Goal: Task Accomplishment & Management: Use online tool/utility

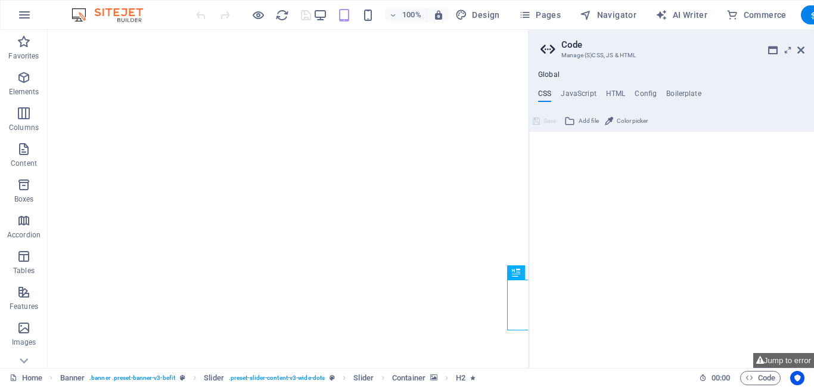
type textarea "/*------------------------------------*\"
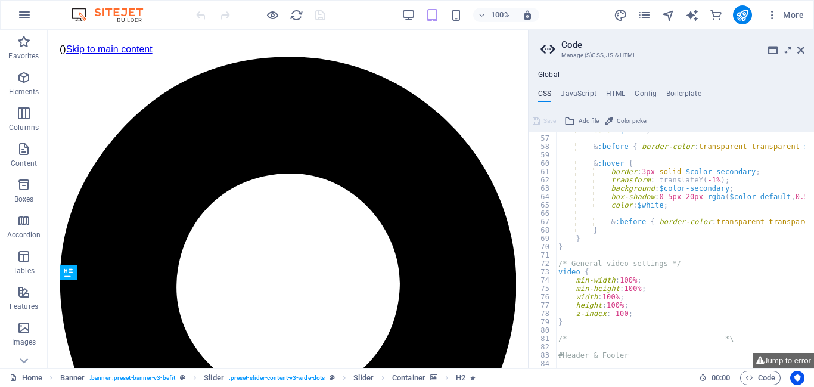
scroll to position [644, 0]
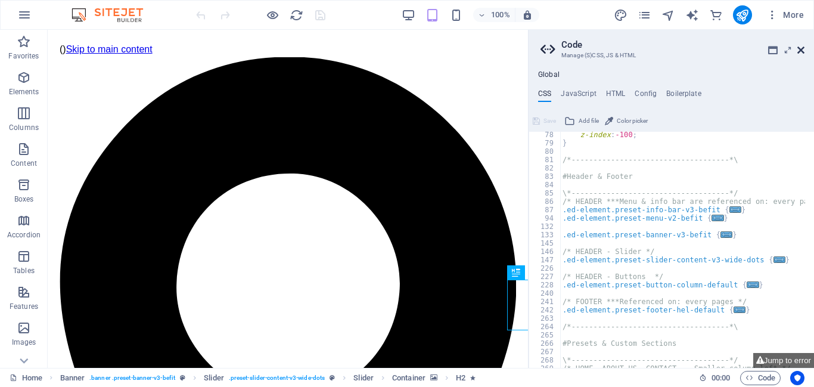
click at [803, 54] on icon at bounding box center [801, 50] width 7 height 10
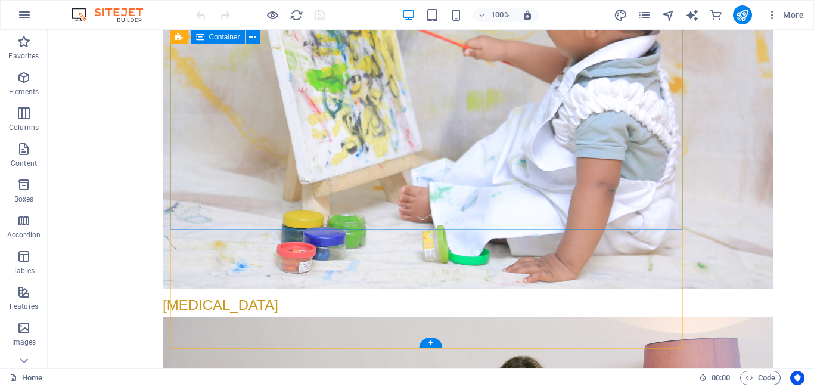
scroll to position [3616, 0]
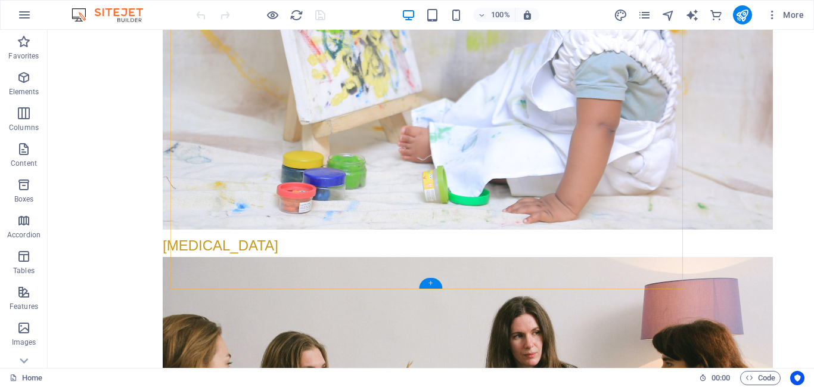
click at [430, 283] on div "+" at bounding box center [430, 283] width 23 height 11
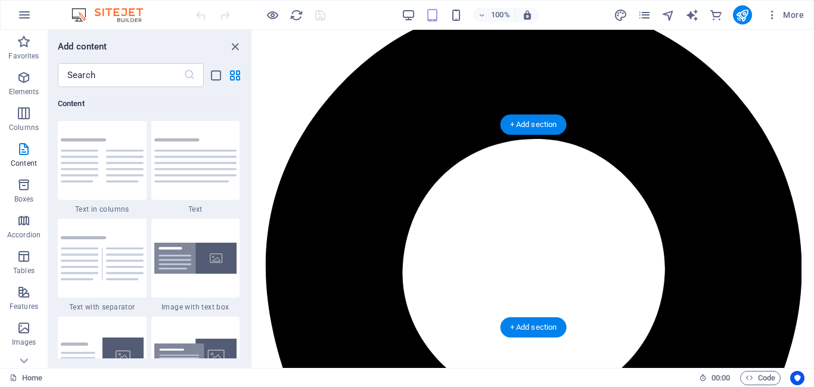
scroll to position [0, 0]
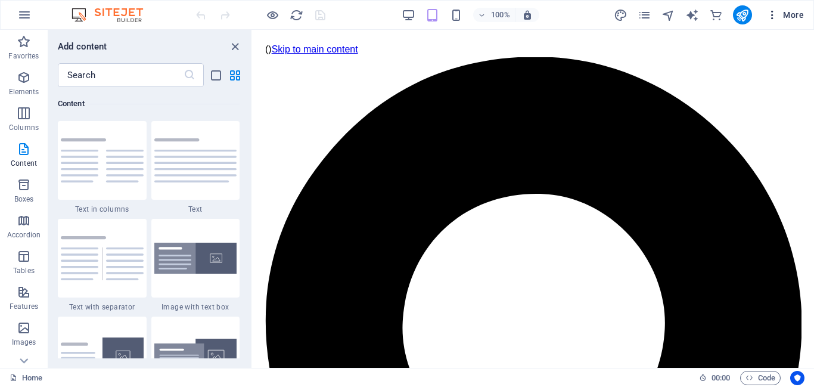
click at [770, 14] on icon "button" at bounding box center [773, 15] width 12 height 12
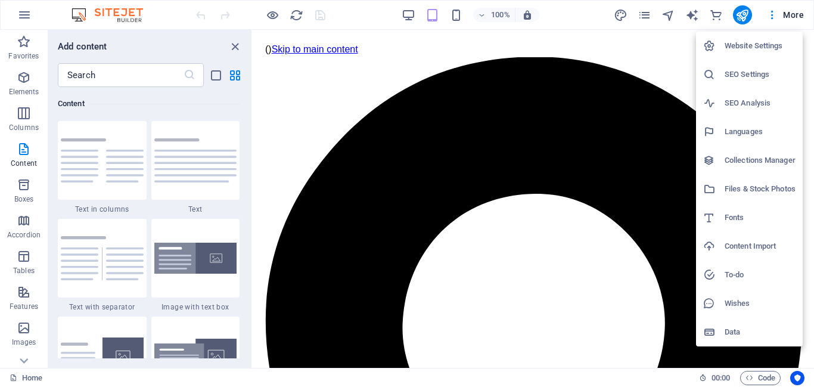
click at [791, 12] on div at bounding box center [407, 193] width 814 height 387
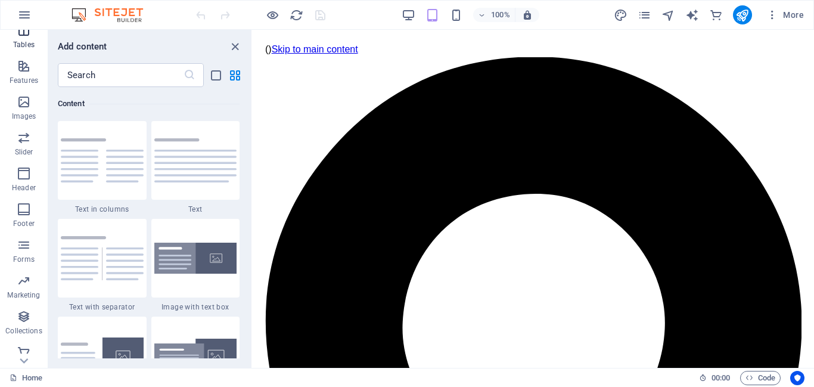
scroll to position [234, 0]
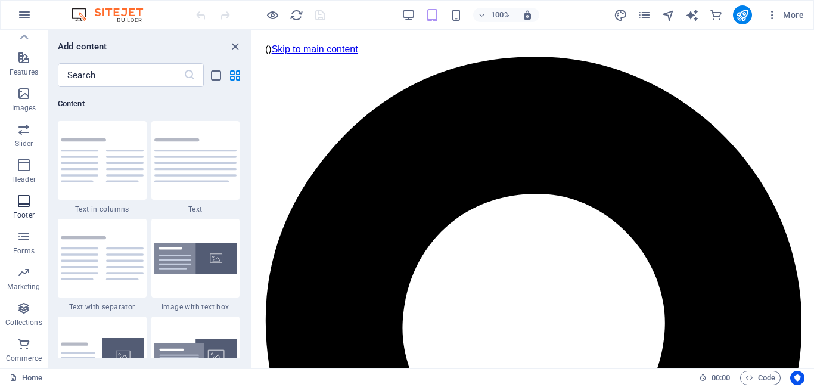
click at [29, 203] on icon "button" at bounding box center [24, 201] width 14 height 14
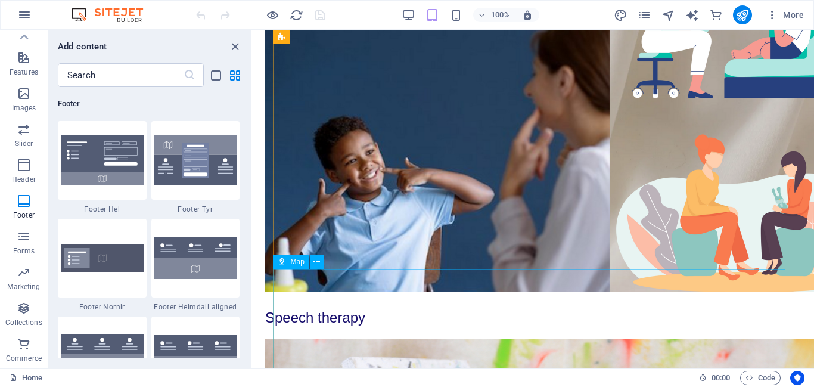
scroll to position [3257, 0]
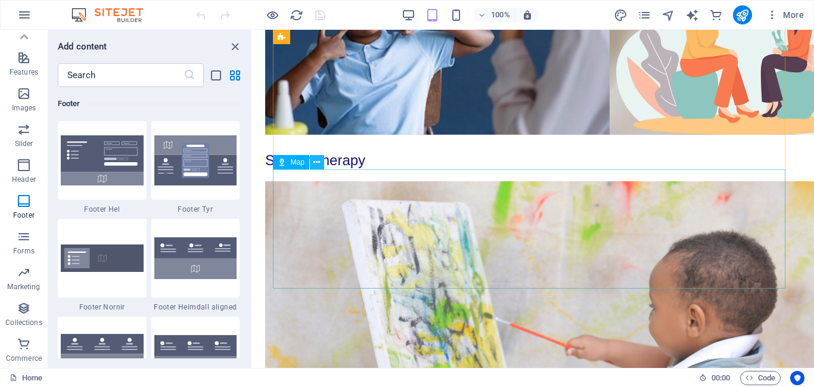
click at [315, 164] on icon at bounding box center [317, 162] width 7 height 13
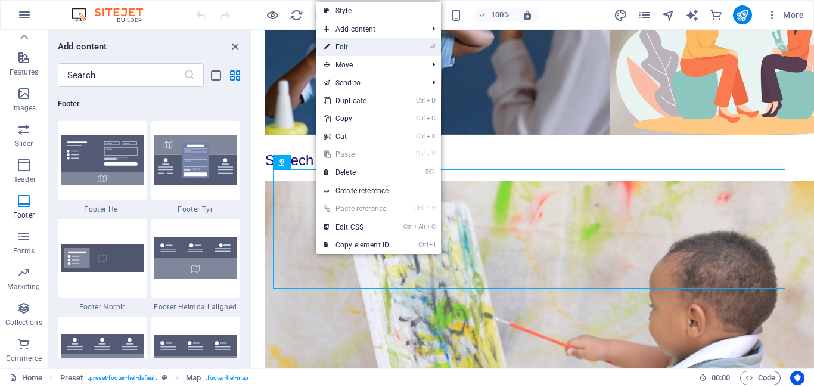
drag, startPoint x: 348, startPoint y: 48, endPoint x: 90, endPoint y: 20, distance: 259.1
click at [348, 48] on link "⏎ Edit" at bounding box center [357, 47] width 80 height 18
select select "1"
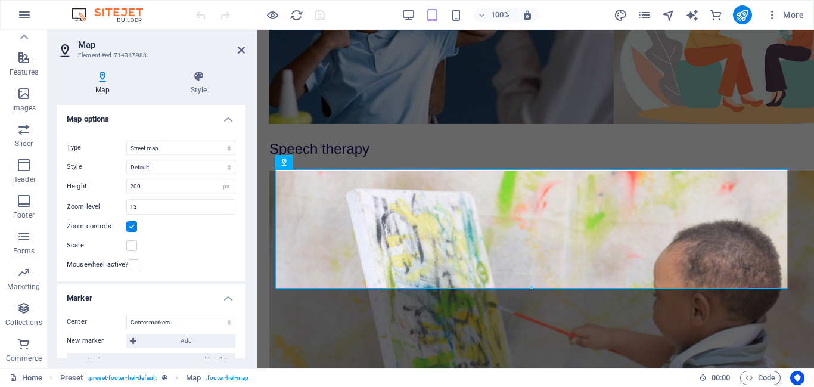
click at [264, 82] on body "( ) Skip to main content ayat Addis sbsbs 001 [PHONE_NUMBER] [PERSON_NAME][EMAI…" at bounding box center [536, 261] width 557 height 6976
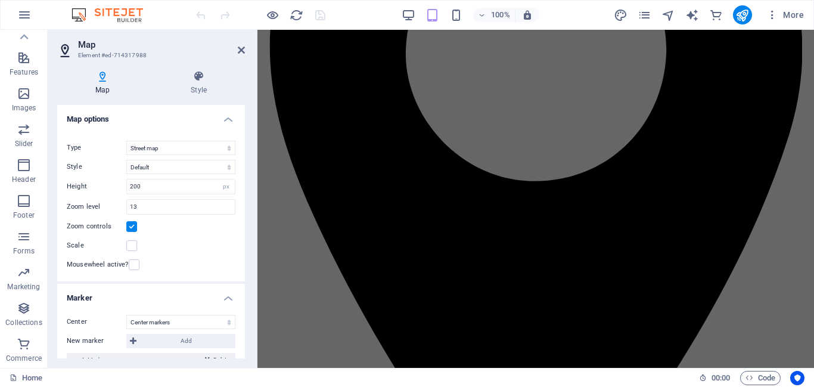
scroll to position [0, 0]
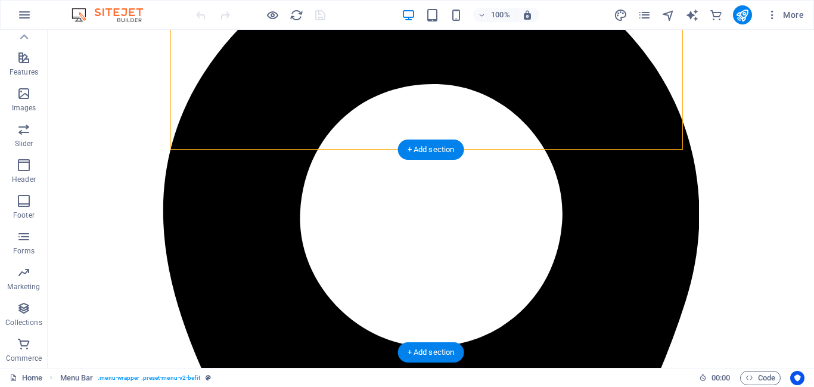
scroll to position [119, 0]
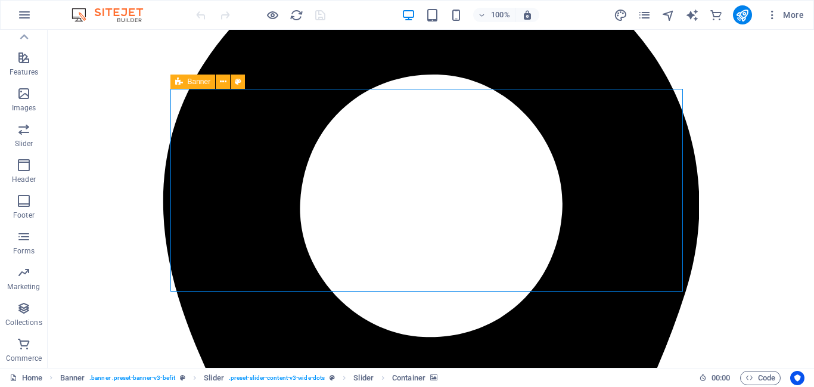
click at [199, 85] on span "Banner" at bounding box center [199, 81] width 23 height 7
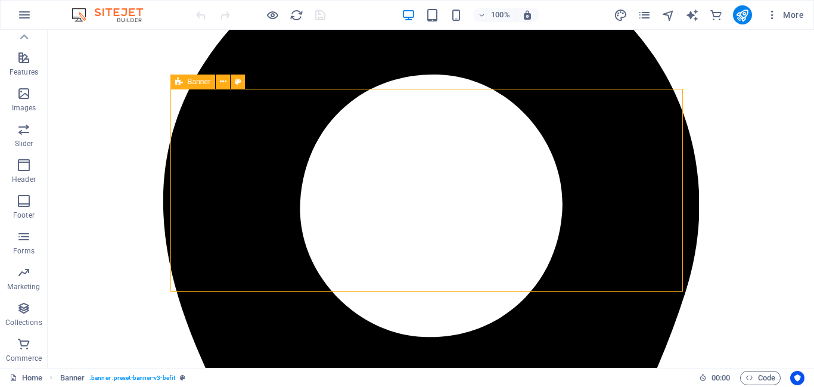
click at [196, 82] on span "Banner" at bounding box center [199, 81] width 23 height 7
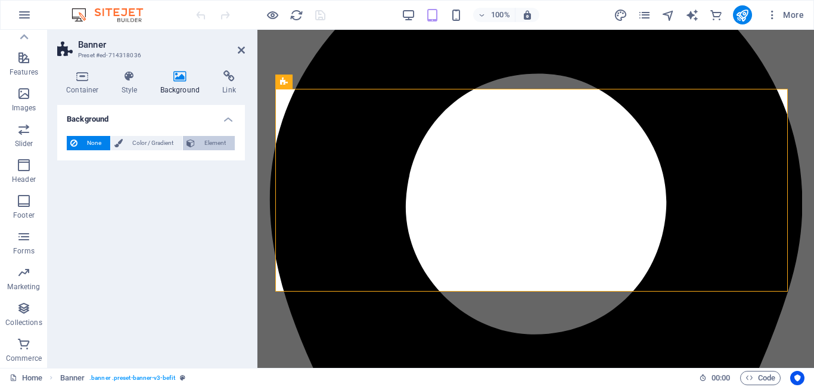
click at [204, 141] on span "Element" at bounding box center [214, 143] width 33 height 14
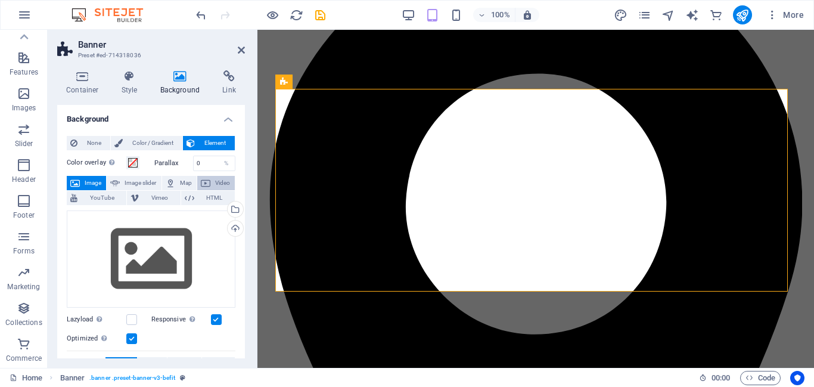
click at [216, 182] on span "Video" at bounding box center [222, 183] width 17 height 14
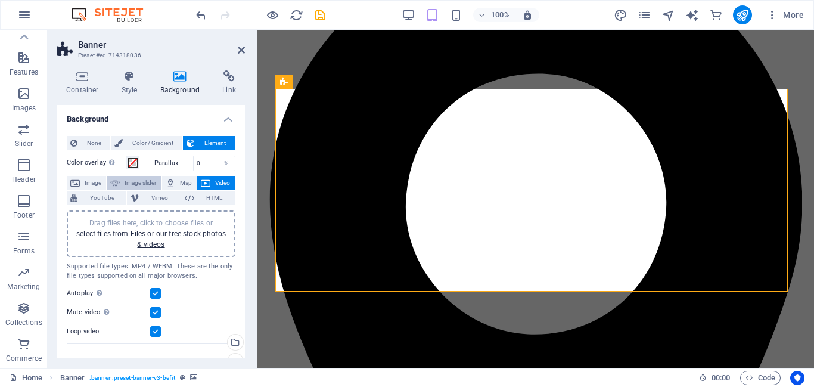
click at [138, 182] on span "Image slider" at bounding box center [140, 183] width 34 height 14
select select "ms"
select select "s"
select select "progressive"
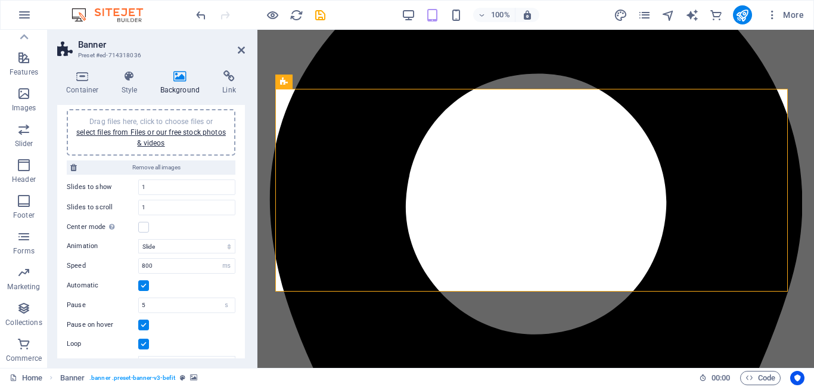
scroll to position [42, 0]
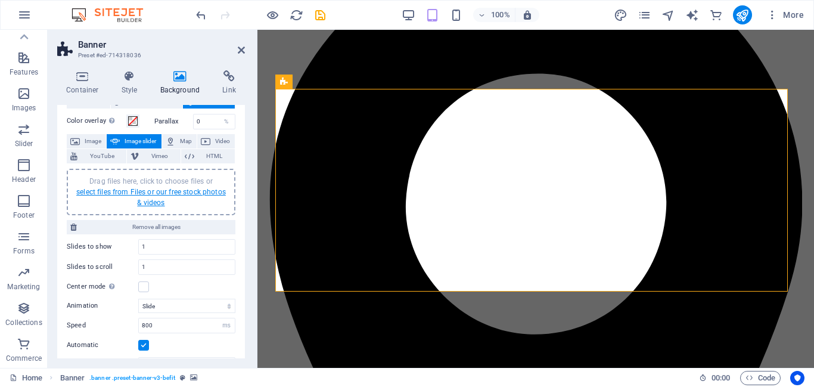
click at [159, 194] on link "select files from Files or our free stock photos & videos" at bounding box center [151, 197] width 150 height 19
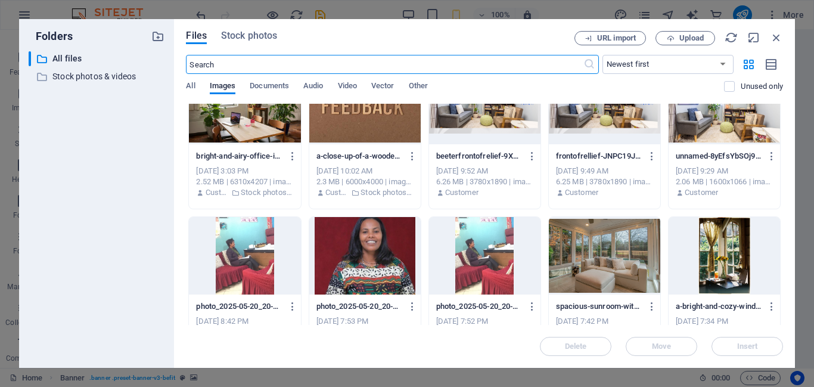
scroll to position [0, 0]
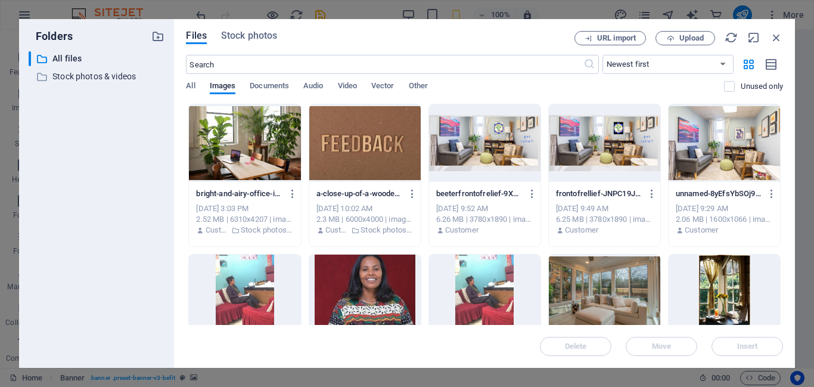
click at [495, 131] on div at bounding box center [484, 142] width 111 height 77
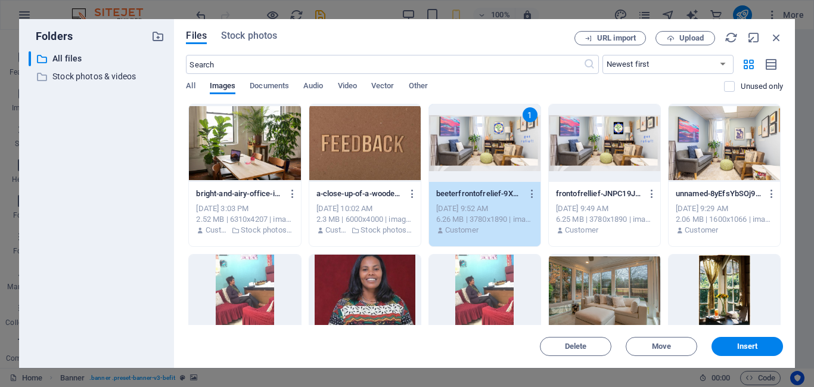
click at [495, 131] on div "1" at bounding box center [484, 142] width 111 height 77
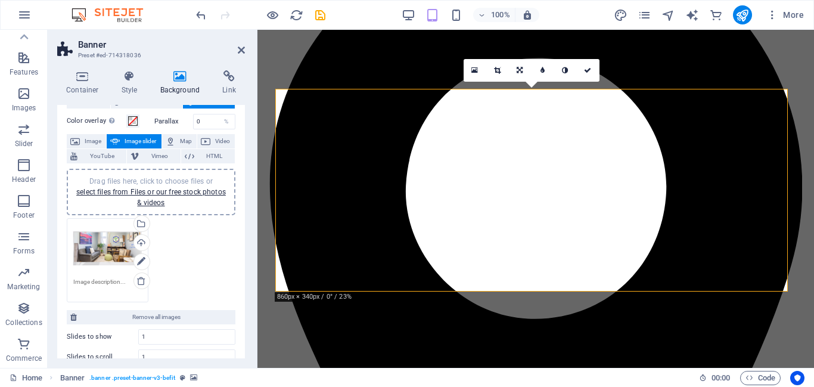
scroll to position [119, 0]
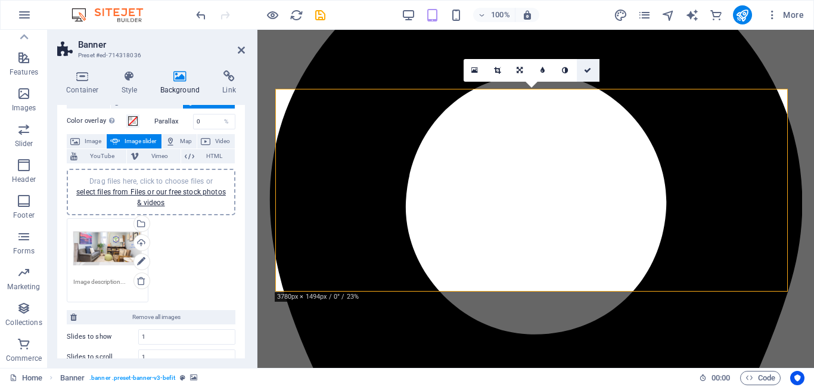
click at [588, 73] on icon at bounding box center [587, 70] width 7 height 7
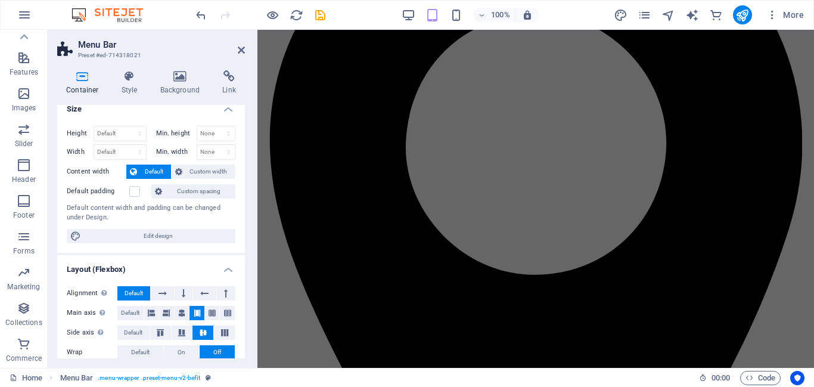
scroll to position [0, 0]
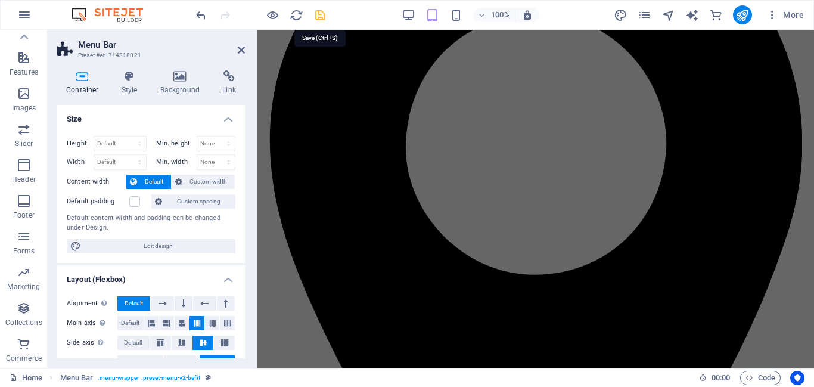
click at [324, 15] on icon "save" at bounding box center [321, 15] width 14 height 14
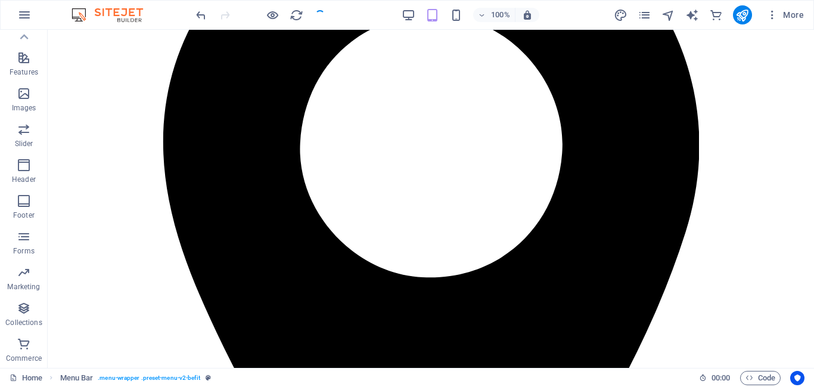
checkbox input "false"
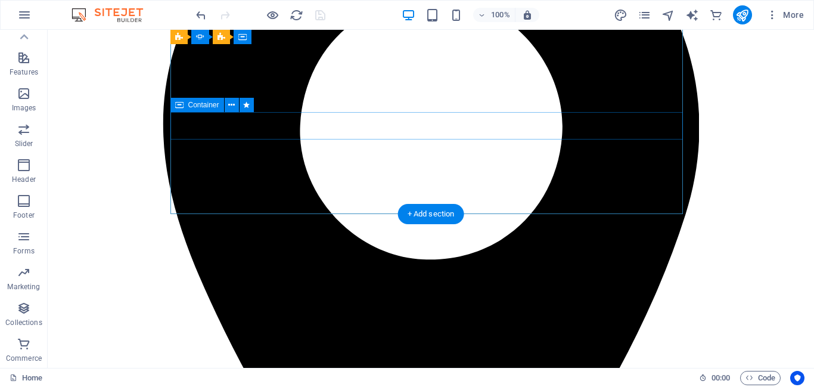
scroll to position [179, 0]
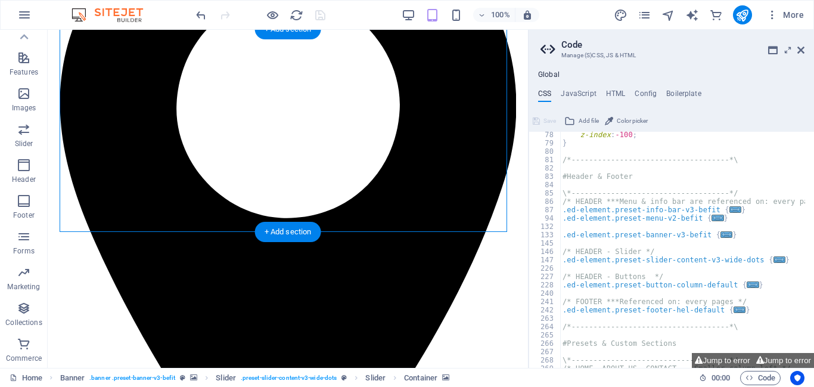
drag, startPoint x: 162, startPoint y: 189, endPoint x: 233, endPoint y: 209, distance: 74.2
select select "vh"
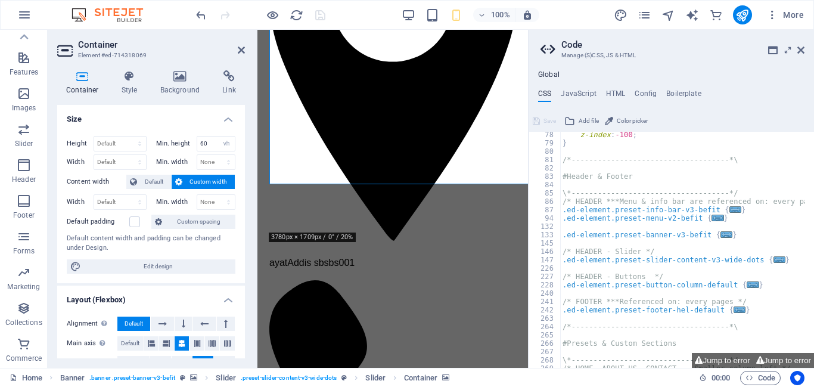
scroll to position [194, 0]
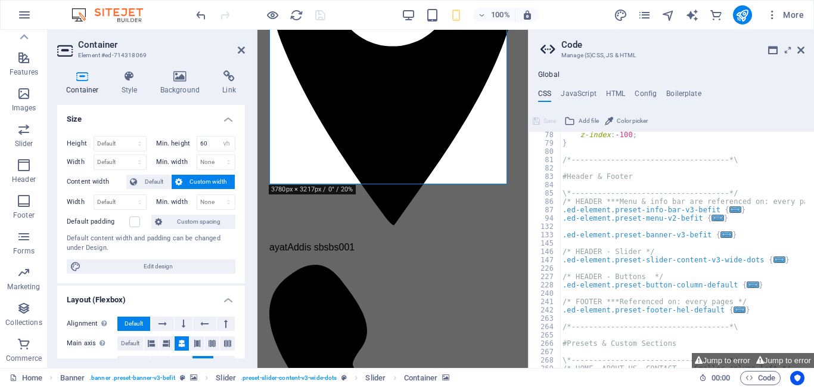
click at [799, 52] on icon at bounding box center [801, 50] width 7 height 10
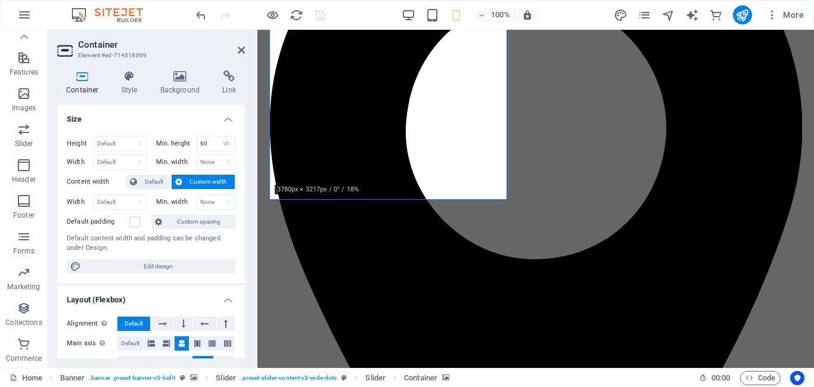
scroll to position [179, 0]
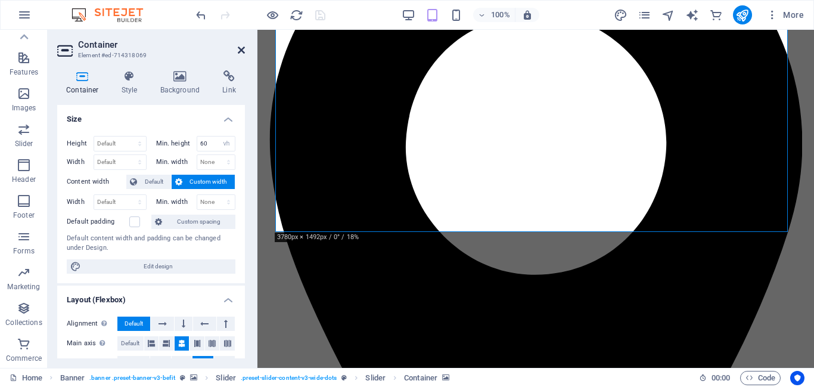
click at [243, 48] on icon at bounding box center [241, 50] width 7 height 10
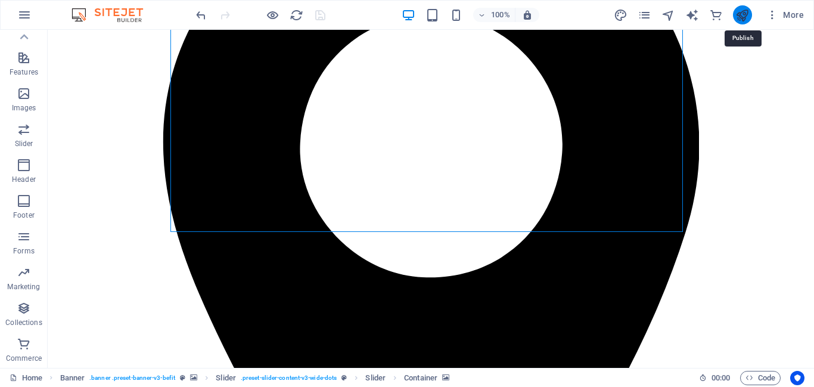
click at [743, 13] on icon "publish" at bounding box center [743, 15] width 14 height 14
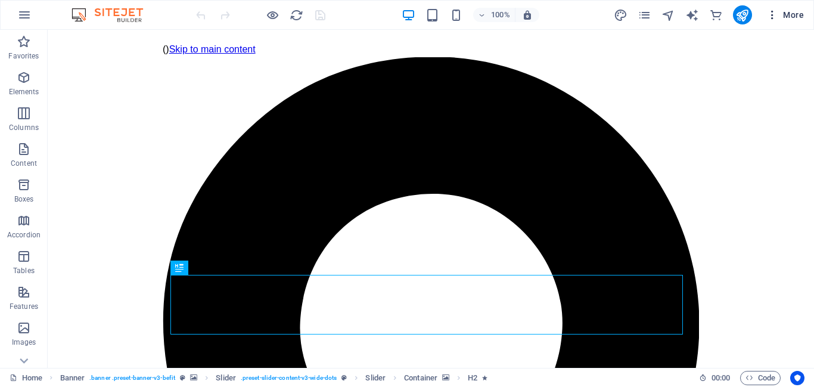
click at [772, 15] on icon "button" at bounding box center [773, 15] width 12 height 12
click at [773, 14] on icon "button" at bounding box center [773, 15] width 12 height 12
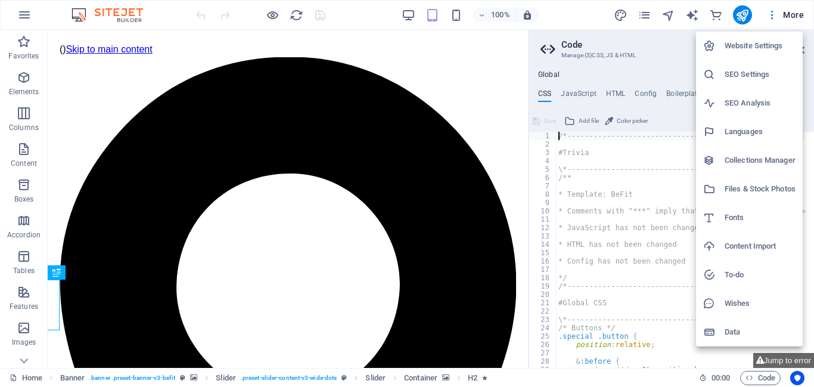
click at [791, 16] on div at bounding box center [407, 193] width 814 height 387
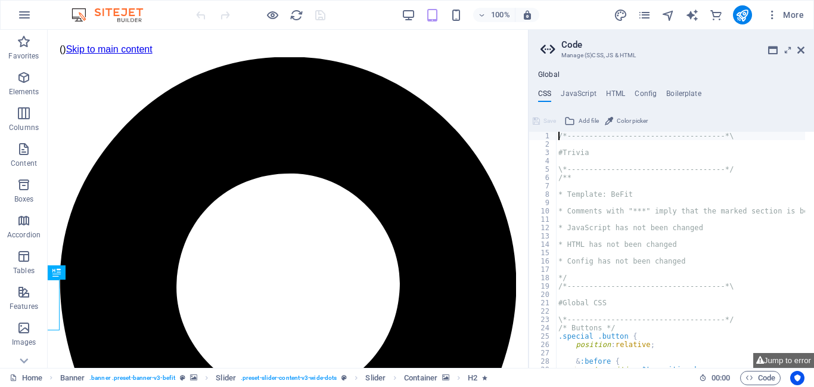
click at [791, 16] on span "More" at bounding box center [786, 15] width 38 height 12
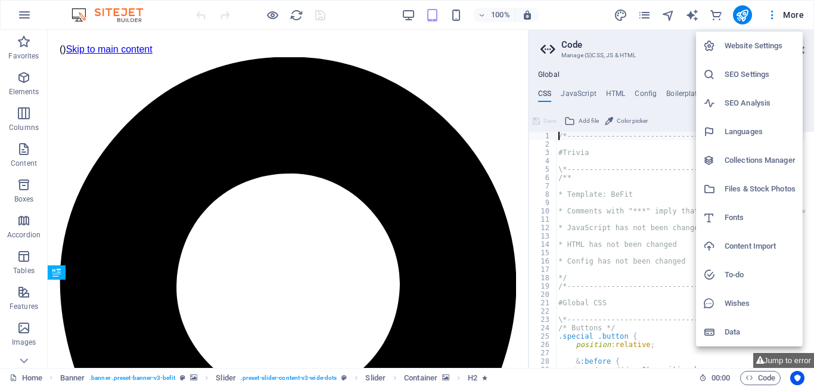
click at [746, 128] on h6 "Languages" at bounding box center [760, 132] width 71 height 14
select select "41"
select select "5"
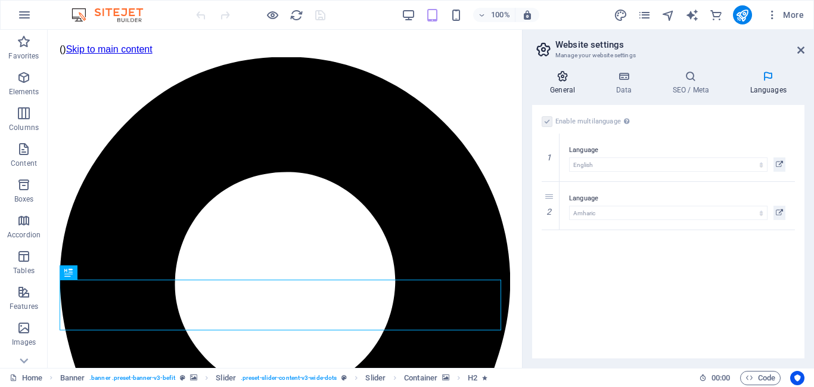
click at [568, 79] on icon at bounding box center [562, 76] width 61 height 12
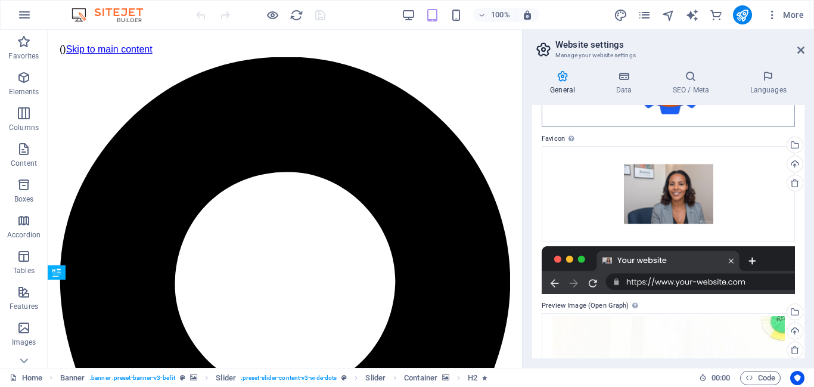
scroll to position [130, 0]
click at [635, 80] on icon at bounding box center [624, 76] width 52 height 12
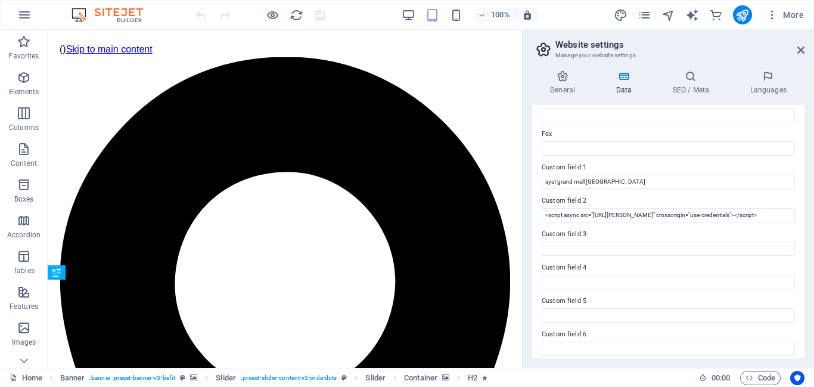
scroll to position [319, 0]
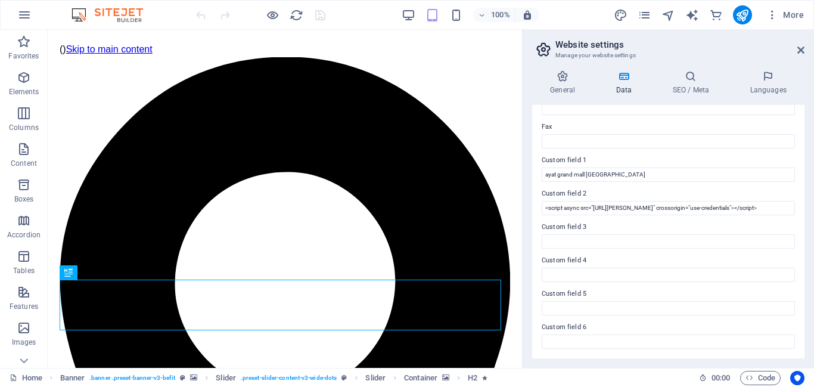
click at [707, 97] on div "General Data SEO / Meta Languages Website name reliefpsychologicalservice.com L…" at bounding box center [668, 214] width 272 height 288
click at [695, 86] on h4 "SEO / Meta" at bounding box center [692, 82] width 77 height 25
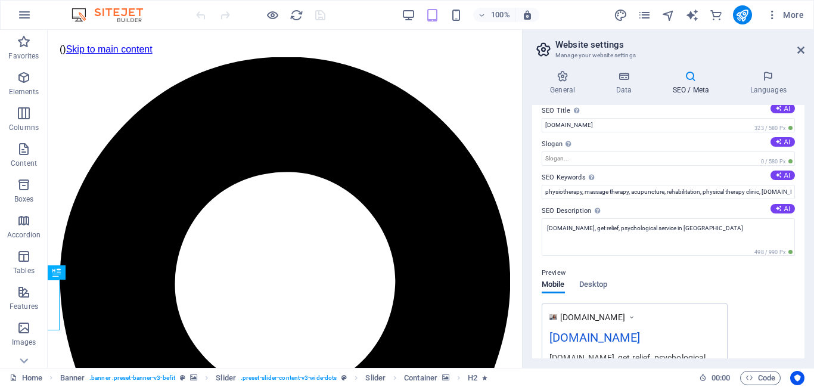
scroll to position [0, 0]
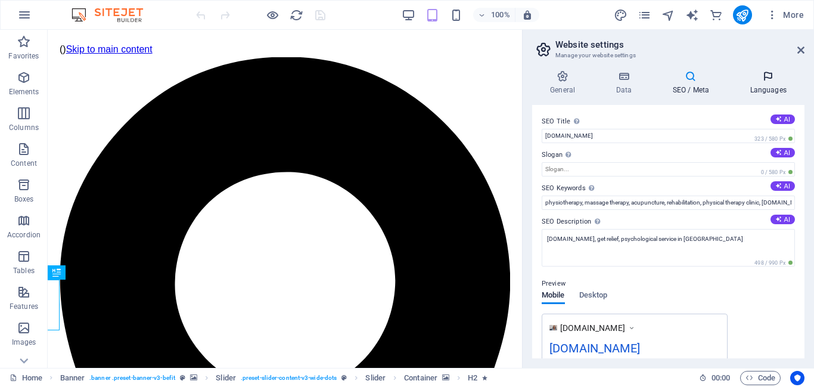
click at [765, 86] on h4 "Languages" at bounding box center [768, 82] width 73 height 25
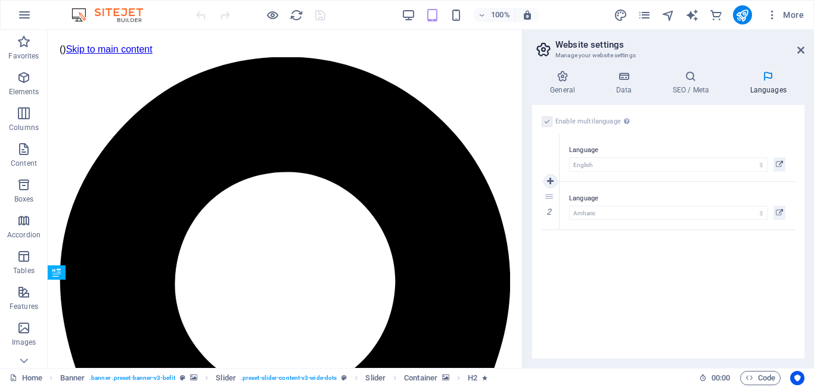
click at [658, 149] on label "Language" at bounding box center [677, 150] width 216 height 14
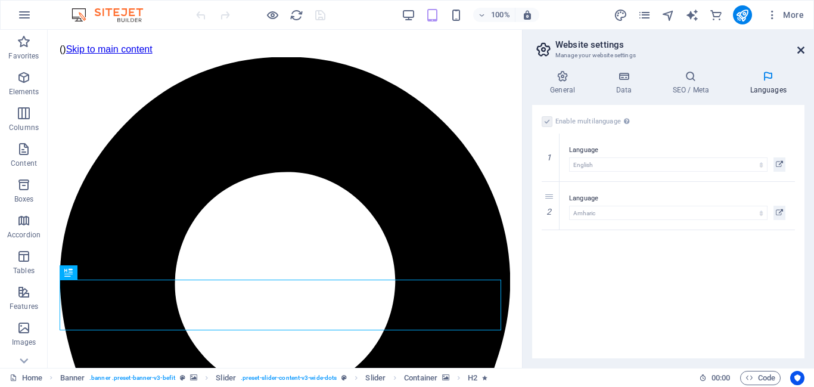
click at [800, 46] on icon at bounding box center [801, 50] width 7 height 10
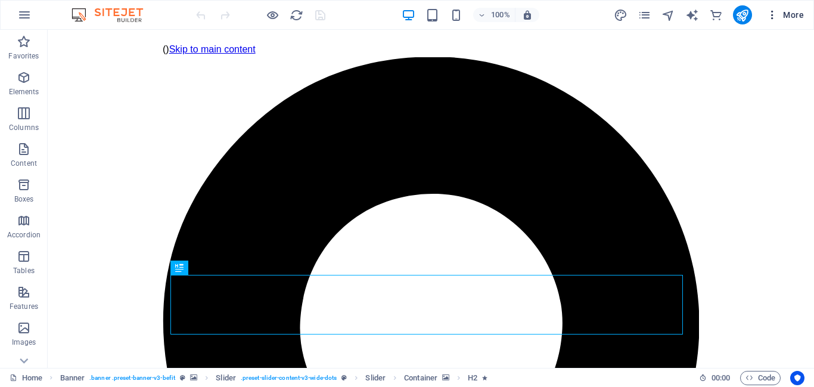
click at [774, 15] on icon "button" at bounding box center [773, 15] width 12 height 12
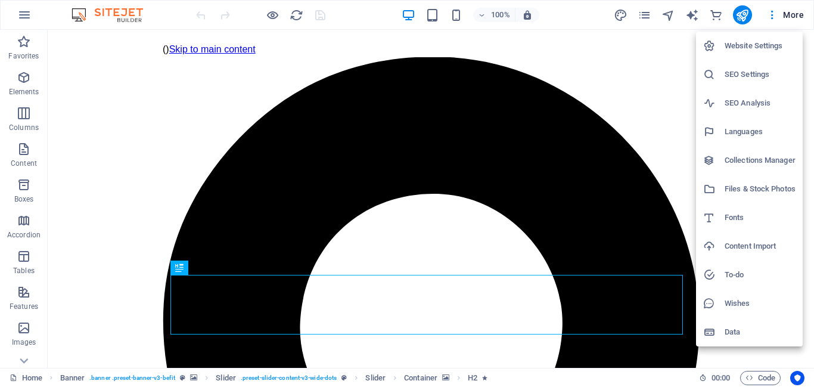
click at [753, 49] on h6 "Website Settings" at bounding box center [760, 46] width 71 height 14
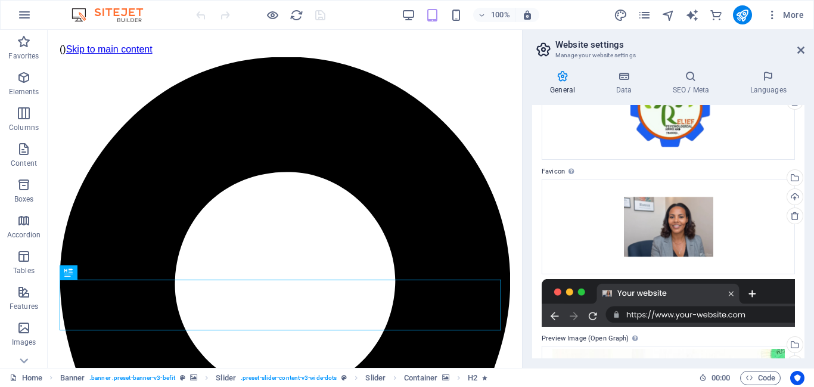
scroll to position [60, 0]
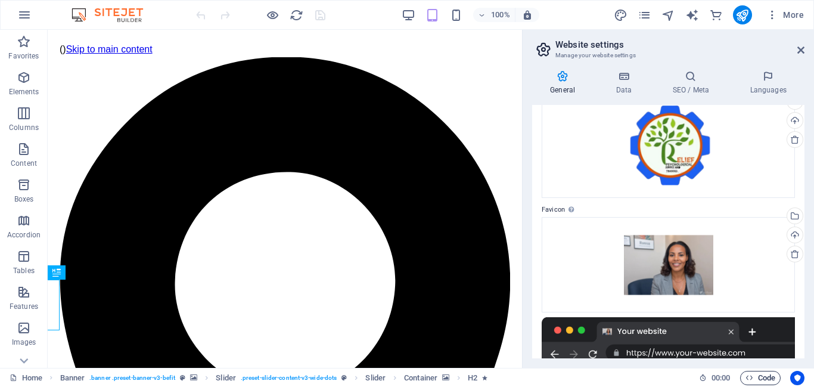
click at [763, 379] on span "Code" at bounding box center [761, 378] width 30 height 14
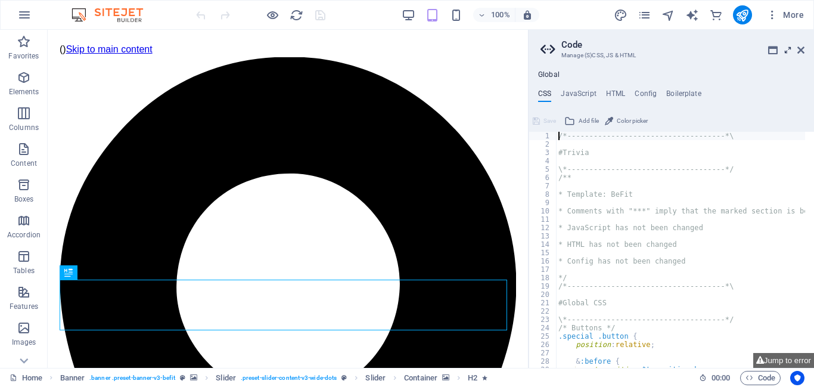
click at [788, 51] on icon at bounding box center [788, 50] width 0 height 10
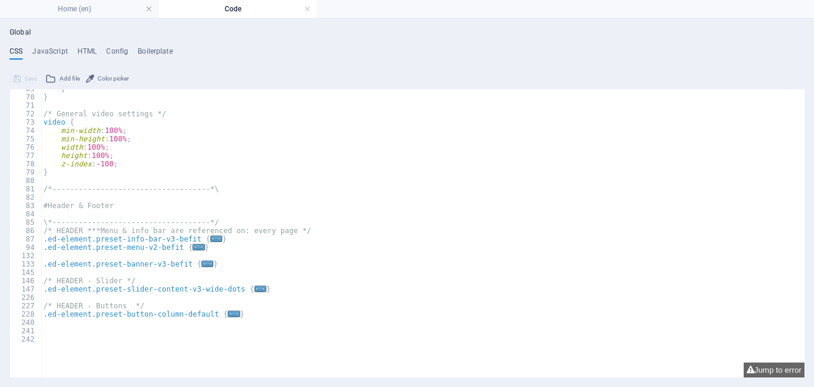
scroll to position [608, 0]
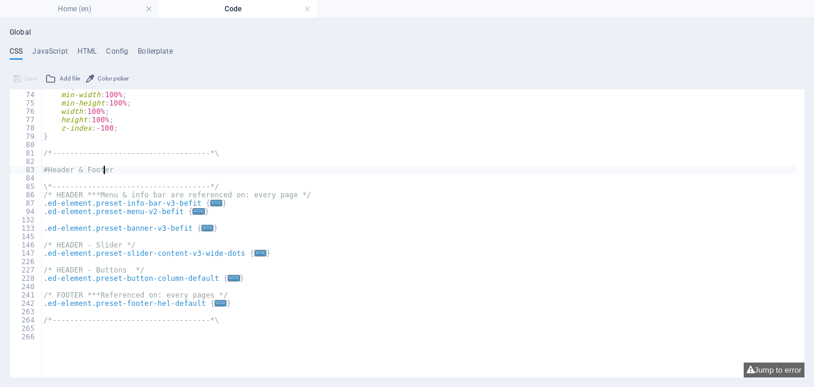
click at [103, 167] on div "video { min-width : 100% ; min-height : 100% ; width : 100% ; height : 100% ; z…" at bounding box center [418, 204] width 755 height 244
click at [143, 201] on div "video { min-width : 100% ; min-height : 100% ; width : 100% ; height : 100% ; z…" at bounding box center [418, 204] width 755 height 244
click at [153, 193] on div "video { min-width : 100% ; min-height : 100% ; width : 100% ; height : 100% ; z…" at bounding box center [418, 204] width 755 height 244
type textarea "/* HEADER ***Menu & info bar are referenced on: every page */"
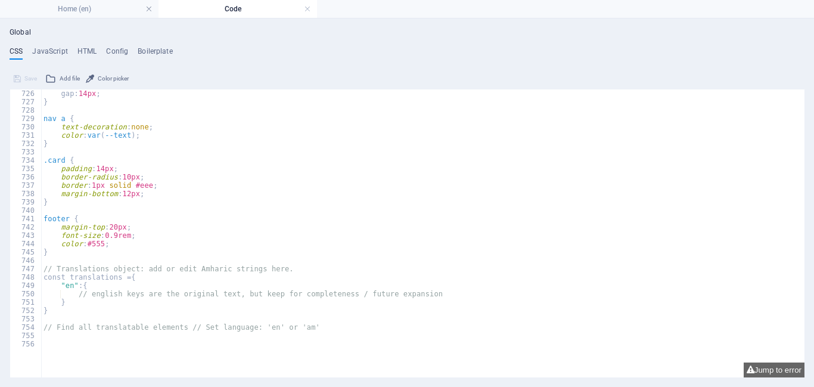
scroll to position [1782, 0]
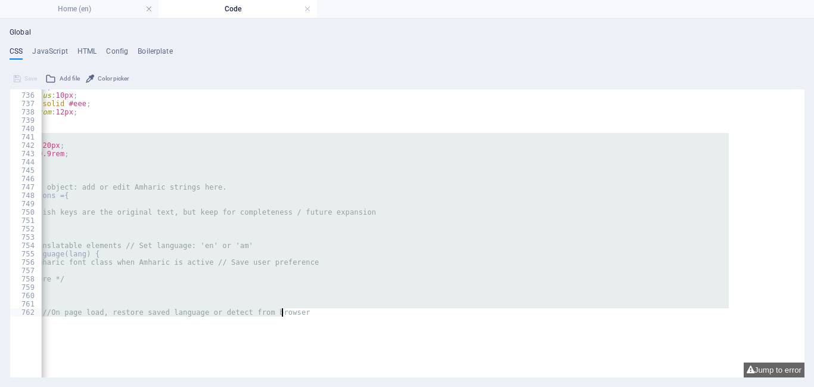
drag, startPoint x: 43, startPoint y: 137, endPoint x: 304, endPoint y: 336, distance: 328.3
click at [304, 336] on div "padding : 14px ; border-radius : 10px ; border : 1px solid #eee ; margin-bottom…" at bounding box center [418, 233] width 755 height 288
type textarea "//Init buttons //On page load, restore saved language or detect from browser"
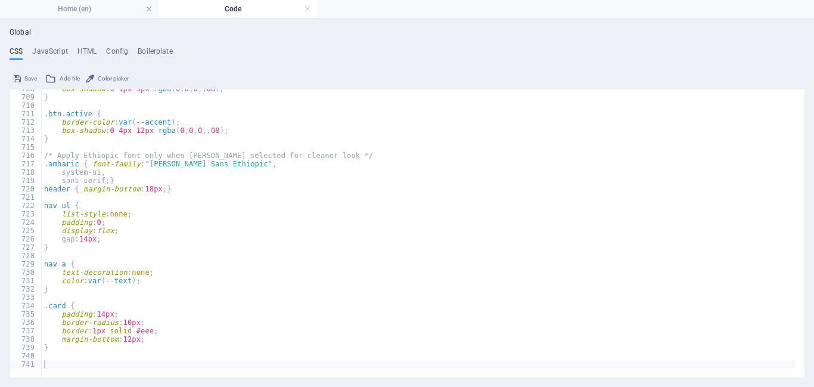
scroll to position [1598, 0]
drag, startPoint x: 101, startPoint y: 380, endPoint x: 1, endPoint y: 370, distance: 101.2
click at [1, 370] on div "Global CSS JavaScript HTML Config Boilerplate 708 709 710 711 712 713 714 715 7…" at bounding box center [407, 202] width 814 height 368
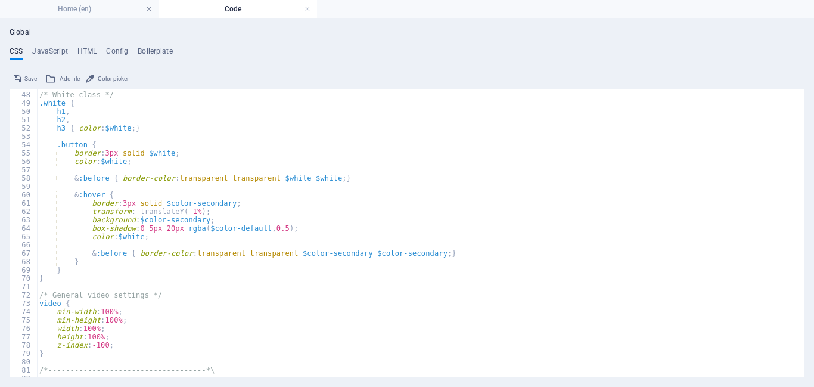
scroll to position [284, 0]
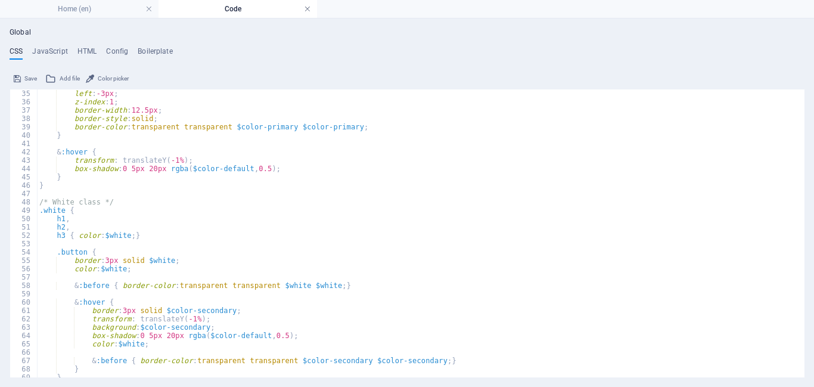
click at [308, 8] on link at bounding box center [307, 9] width 7 height 11
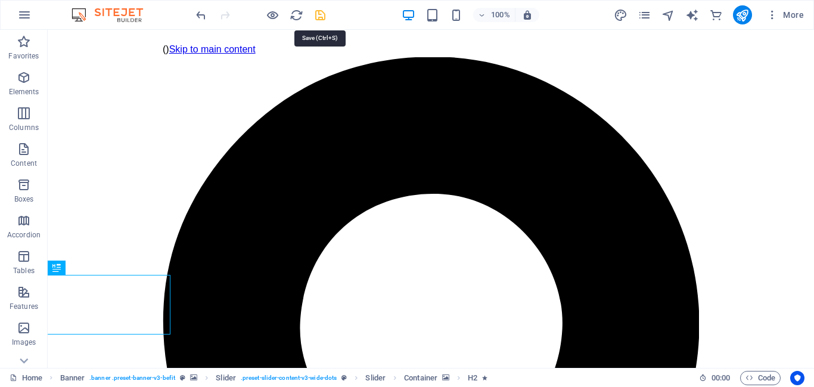
click at [321, 15] on icon "save" at bounding box center [321, 15] width 14 height 14
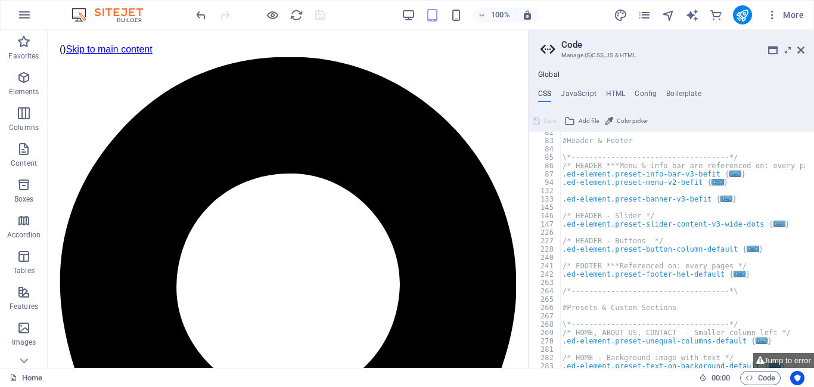
scroll to position [680, 0]
click at [567, 175] on div "#Header & Footer \*------------------------------------*/ /* HEADER ***Menu & i…" at bounding box center [773, 250] width 427 height 244
click at [582, 178] on div "#Header & Footer \*------------------------------------*/ /* HEADER ***Menu & i…" at bounding box center [773, 250] width 427 height 244
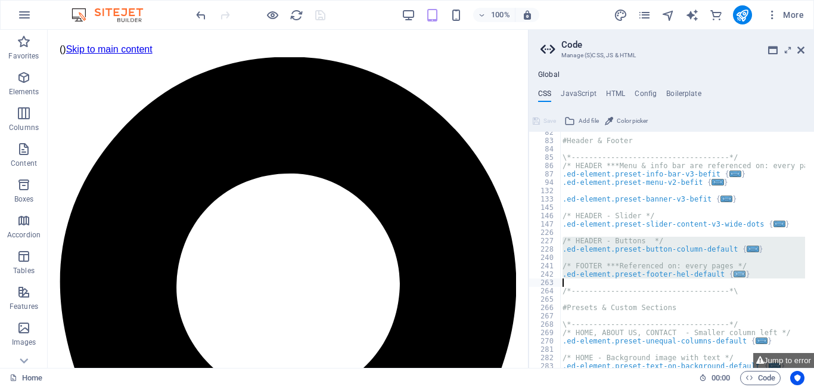
drag, startPoint x: 563, startPoint y: 240, endPoint x: 729, endPoint y: 279, distance: 170.8
click at [729, 279] on div "#Header & Footer \*------------------------------------*/ /* HEADER ***Menu & i…" at bounding box center [773, 250] width 427 height 244
type textarea "}"
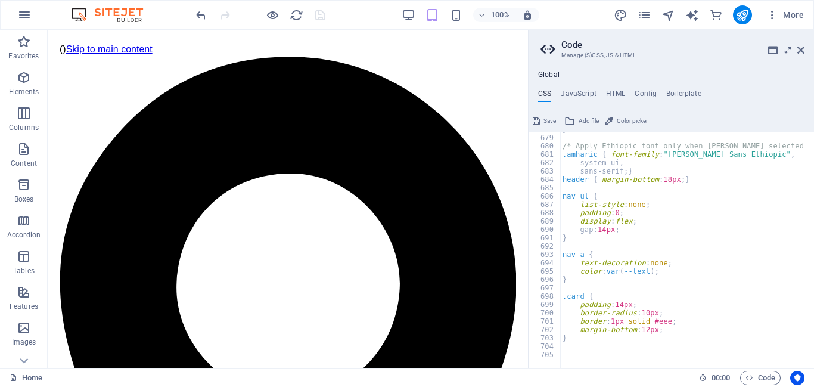
scroll to position [1617, 0]
click at [324, 14] on icon "save" at bounding box center [321, 15] width 14 height 14
click at [804, 49] on icon at bounding box center [801, 50] width 7 height 10
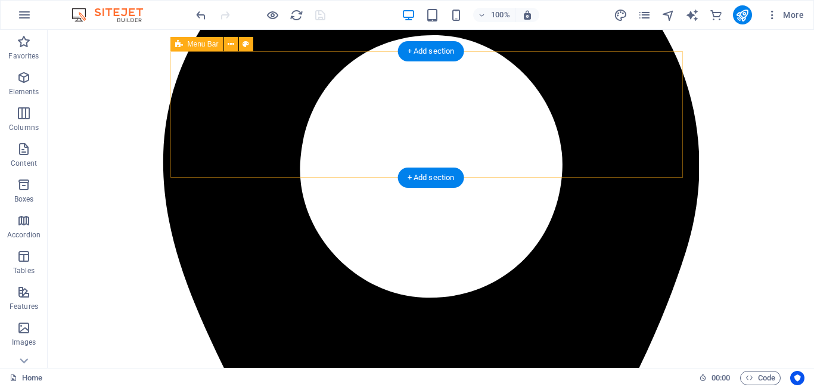
scroll to position [0, 0]
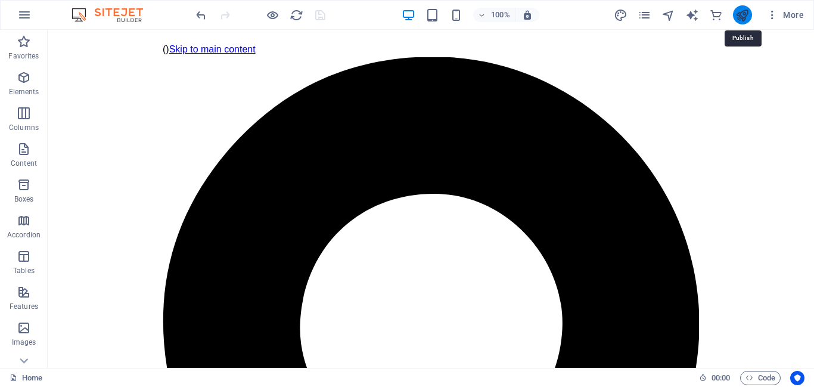
click at [743, 12] on icon "publish" at bounding box center [743, 15] width 14 height 14
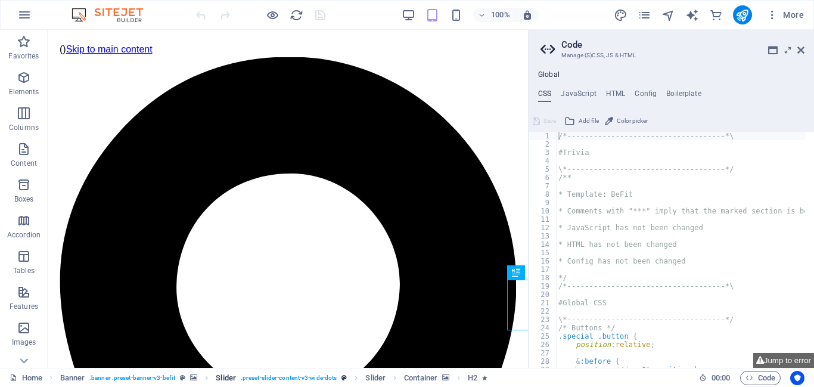
type textarea "/*------------------------------------*\"
click at [763, 375] on span "Code" at bounding box center [761, 378] width 30 height 14
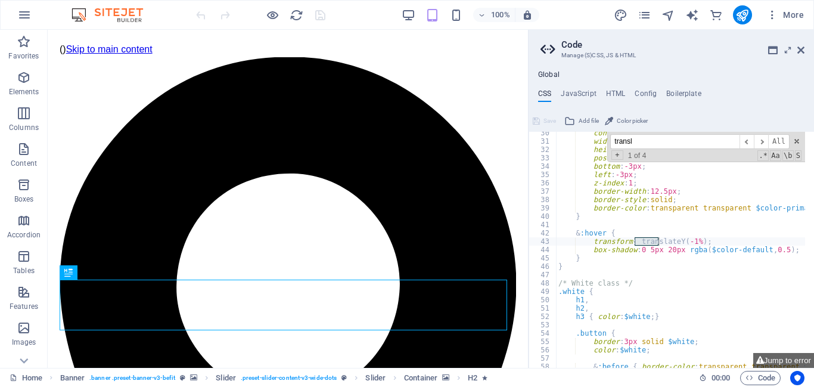
scroll to position [246, 0]
type input "translate"
drag, startPoint x: 655, startPoint y: 241, endPoint x: 708, endPoint y: 238, distance: 53.1
click at [708, 238] on div "content : "" ; width : 25px ; height : 25px ; position : absolute ; bottom : -3…" at bounding box center [769, 251] width 427 height 244
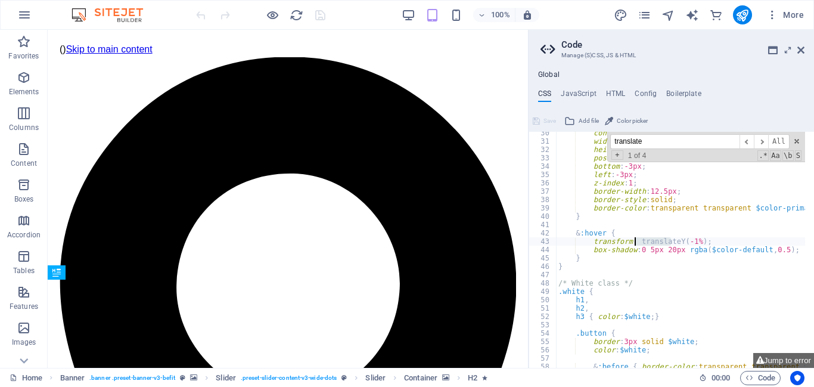
drag, startPoint x: 671, startPoint y: 241, endPoint x: 634, endPoint y: 240, distance: 37.0
click at [634, 240] on div "content : "" ; width : 25px ; height : 25px ; position : absolute ; bottom : -3…" at bounding box center [769, 251] width 427 height 244
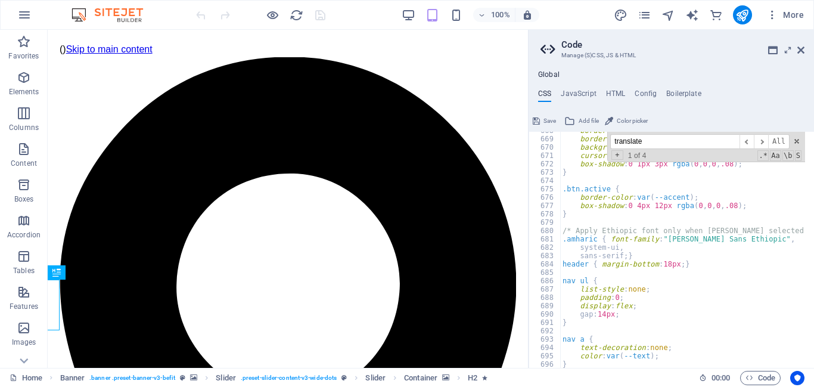
scroll to position [1600, 0]
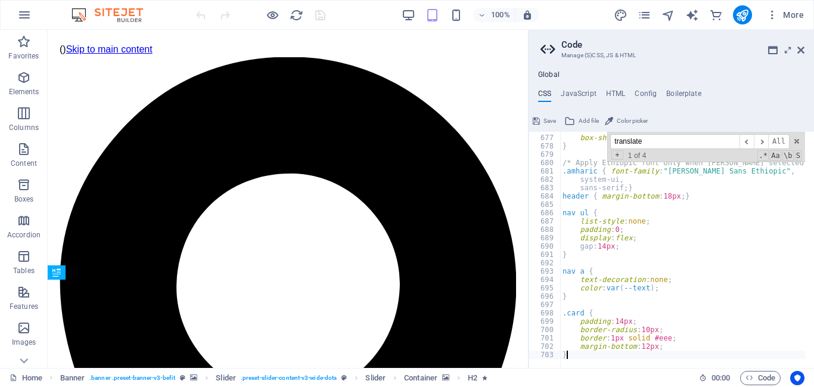
click at [567, 355] on div "transform: Y(-1%); 676 677 678 679 680 681 682 683 684 685 686 687 688 689 690 …" at bounding box center [672, 250] width 286 height 236
type textarea "}"
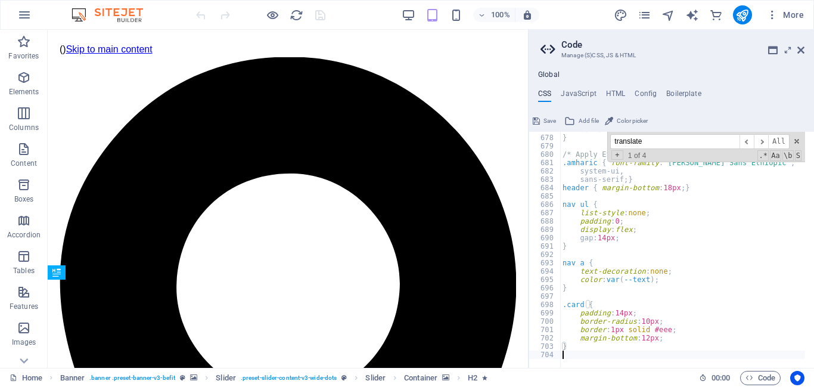
scroll to position [1609, 0]
type textarea "}"
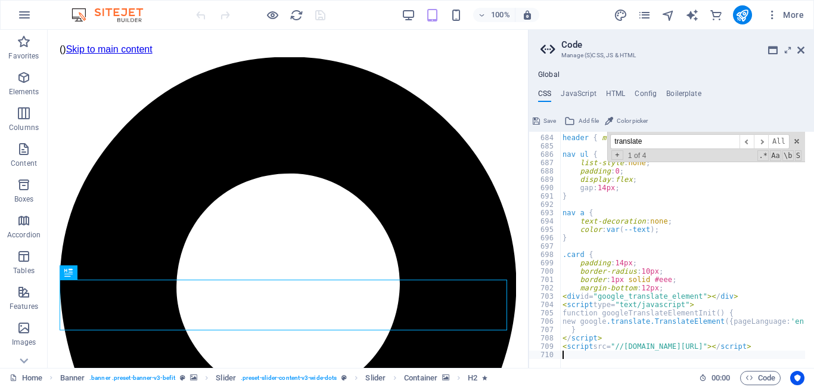
scroll to position [1659, 0]
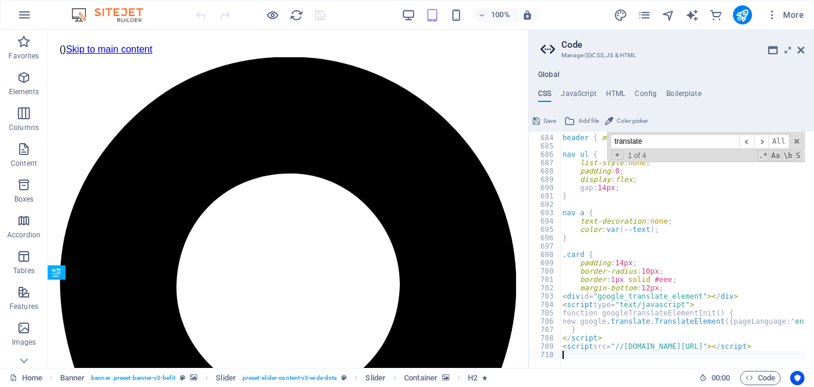
click at [548, 120] on span "Save" at bounding box center [550, 121] width 13 height 14
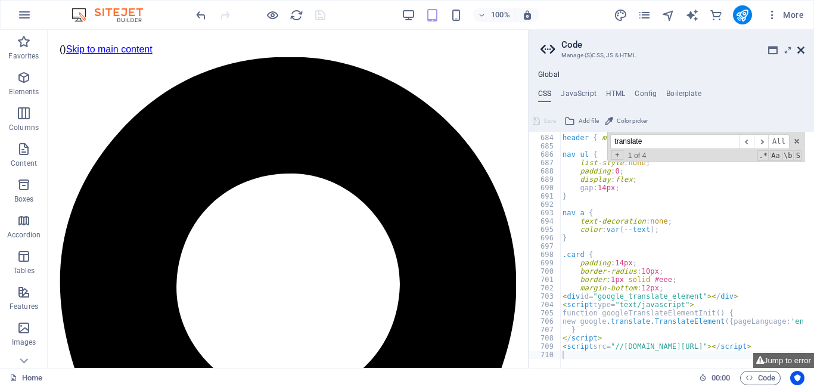
click at [800, 48] on icon at bounding box center [801, 50] width 7 height 10
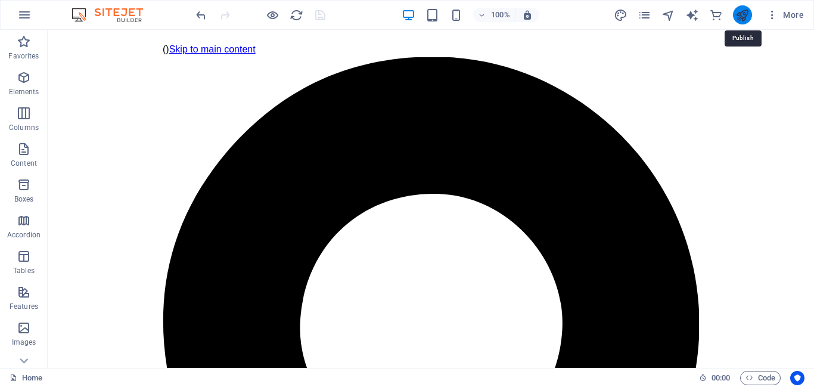
click at [742, 14] on icon "publish" at bounding box center [743, 15] width 14 height 14
